Goal: Transaction & Acquisition: Purchase product/service

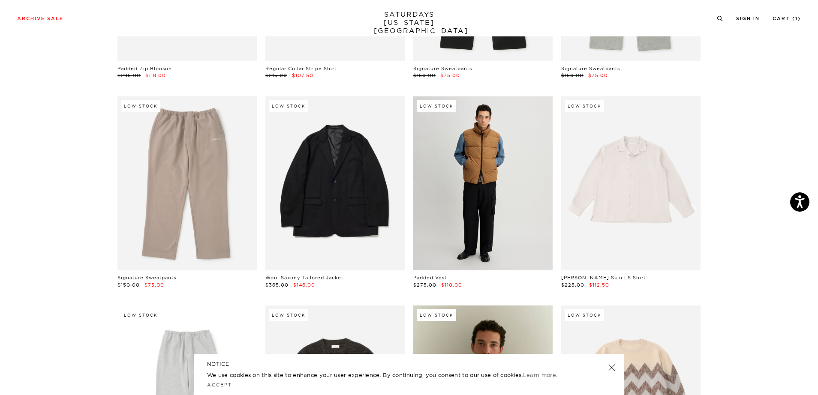
scroll to position [14285, 0]
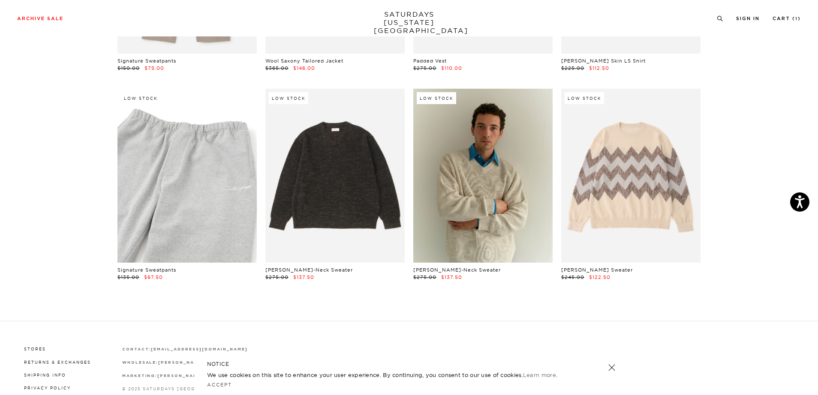
click at [179, 110] on link at bounding box center [186, 176] width 139 height 174
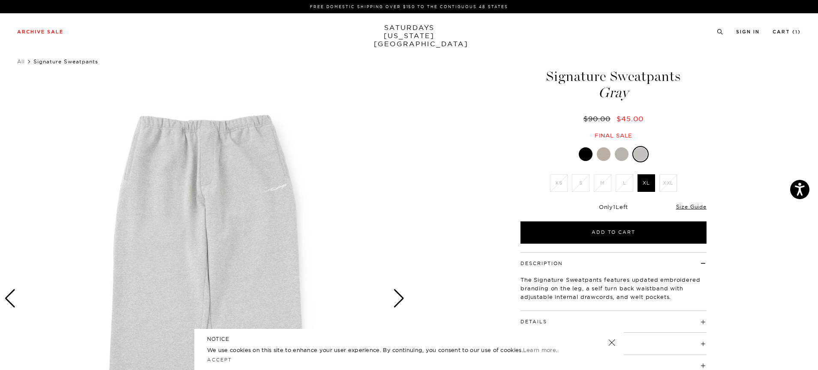
click at [584, 158] on div at bounding box center [586, 154] width 14 height 14
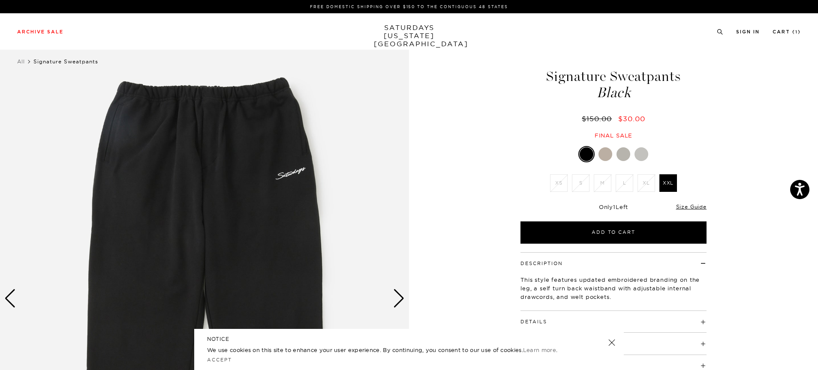
click at [606, 156] on div at bounding box center [605, 154] width 14 height 14
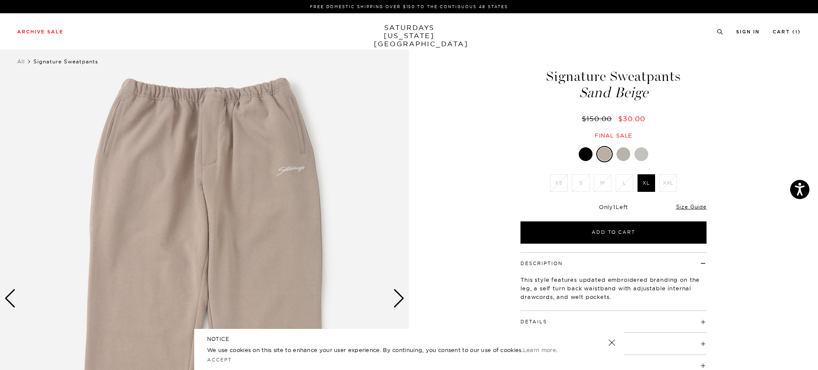
click at [625, 154] on div at bounding box center [623, 154] width 14 height 14
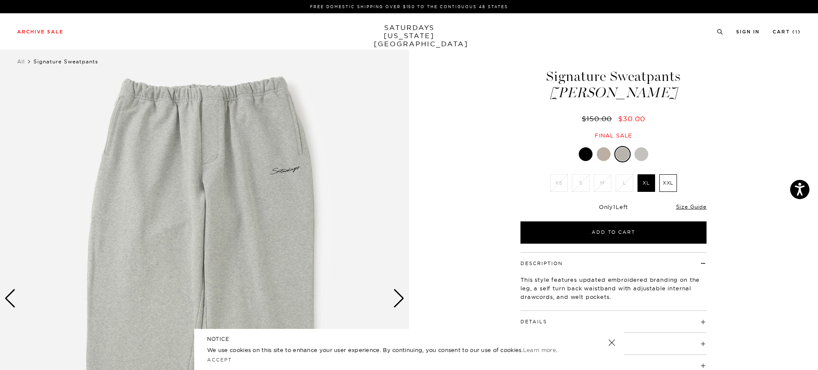
click at [644, 156] on div at bounding box center [641, 154] width 14 height 14
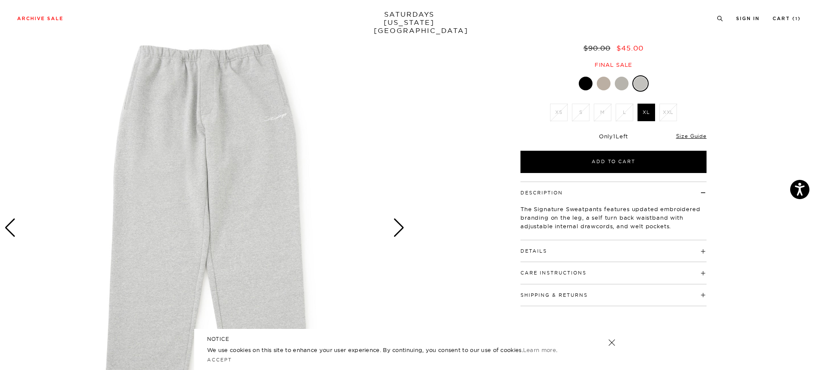
scroll to position [2, 0]
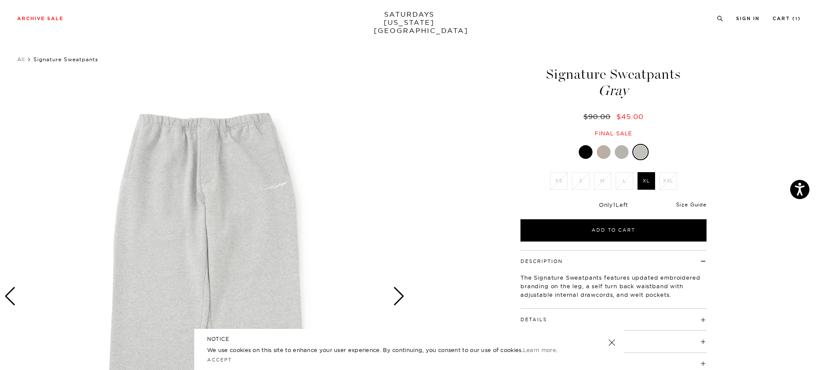
click at [694, 204] on link "Size Guide" at bounding box center [691, 204] width 30 height 6
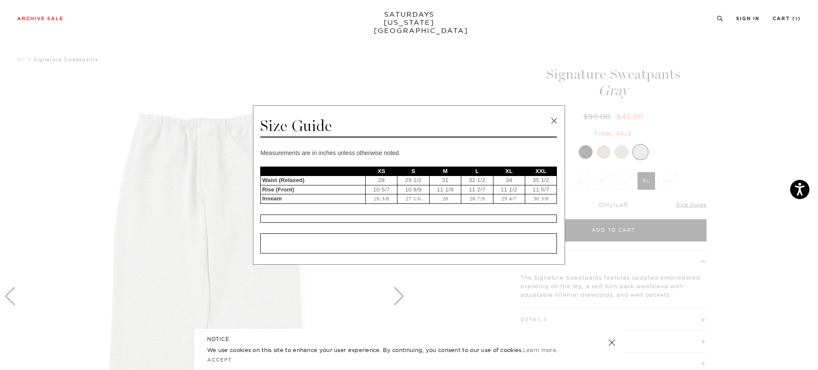
click at [553, 118] on link at bounding box center [553, 120] width 13 height 13
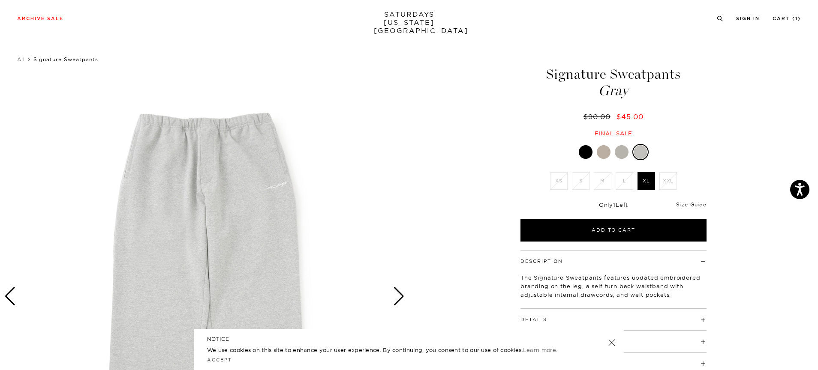
click at [621, 159] on link at bounding box center [621, 152] width 15 height 15
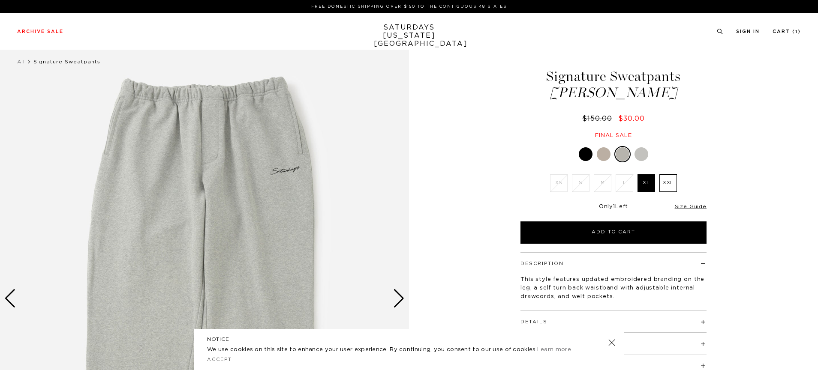
click at [605, 158] on div at bounding box center [604, 154] width 14 height 14
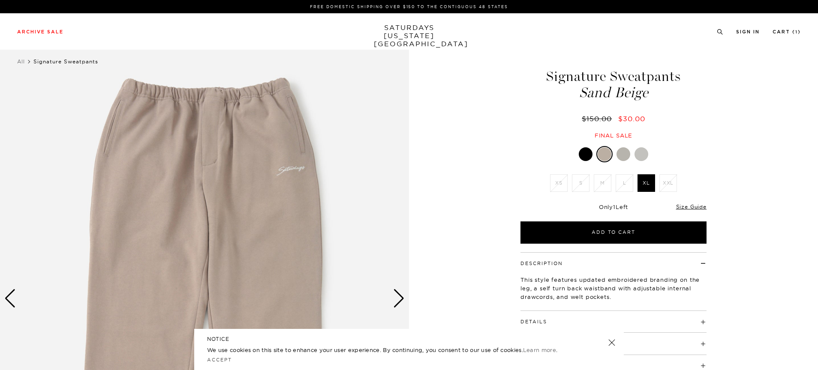
click at [584, 159] on div at bounding box center [586, 154] width 14 height 14
